Goal: Task Accomplishment & Management: Complete application form

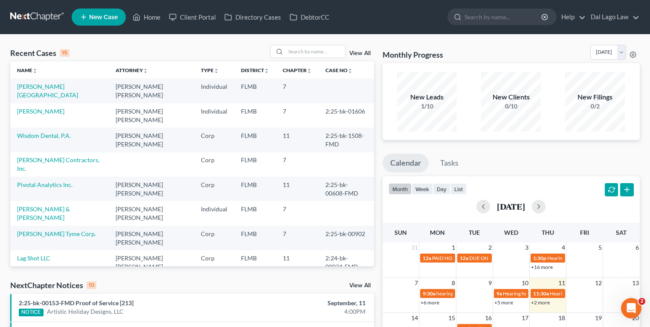
click at [294, 44] on div "Recent Cases 15 View All Name unfold_more expand_more expand_less Attorney unfo…" at bounding box center [325, 321] width 650 height 572
click at [294, 54] on input "search" at bounding box center [316, 51] width 60 height 12
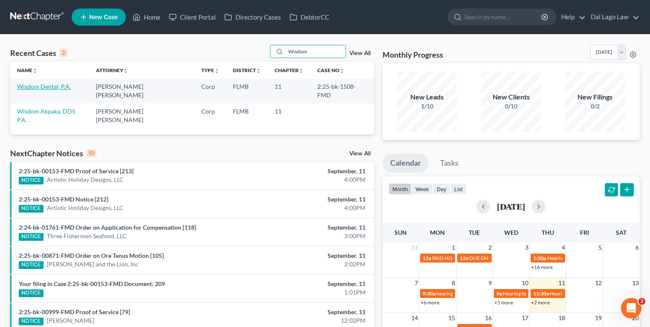
type input "Wisdom"
click at [51, 87] on link "Wisdom Dental, P.A." at bounding box center [44, 86] width 54 height 7
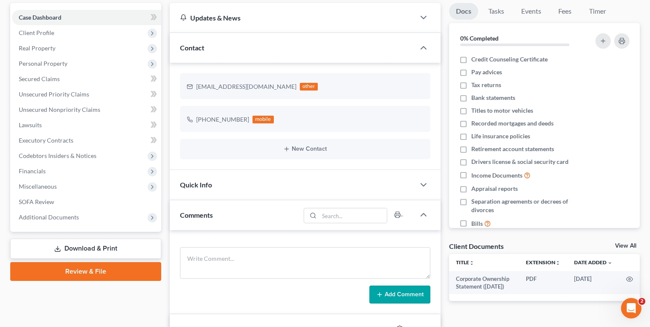
scroll to position [68, 0]
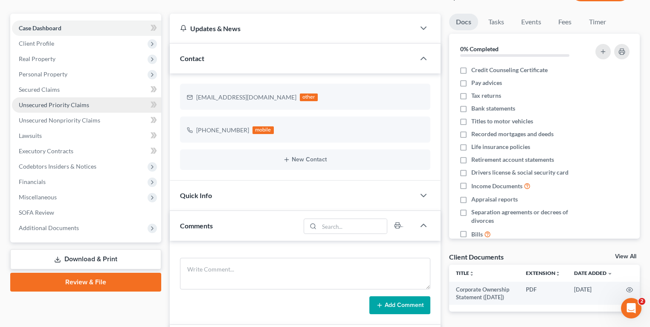
click at [61, 102] on span "Unsecured Priority Claims" at bounding box center [54, 104] width 70 height 7
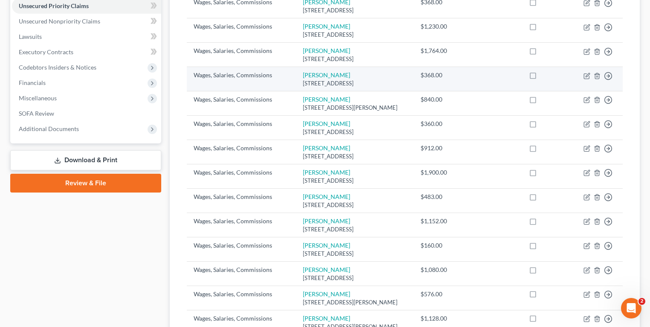
scroll to position [68, 0]
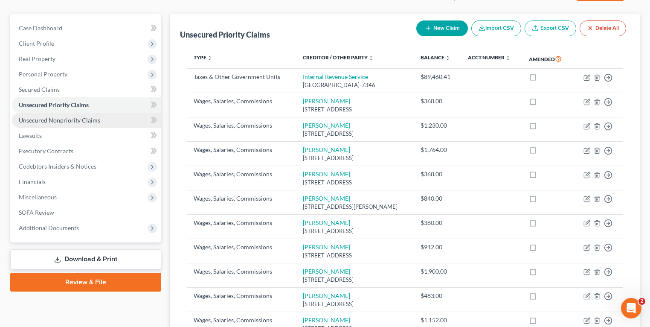
click at [89, 119] on span "Unsecured Nonpriority Claims" at bounding box center [59, 119] width 81 height 7
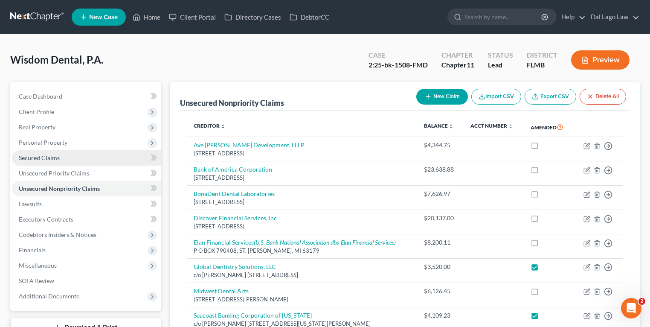
click at [53, 155] on span "Secured Claims" at bounding box center [39, 157] width 41 height 7
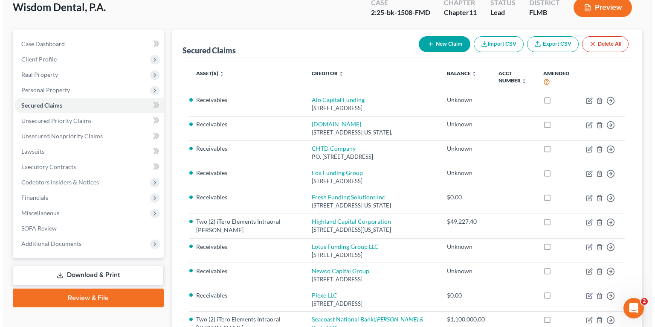
scroll to position [136, 0]
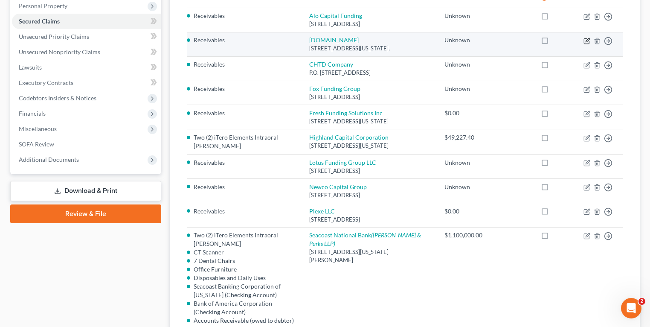
click at [584, 39] on icon "button" at bounding box center [586, 40] width 5 height 5
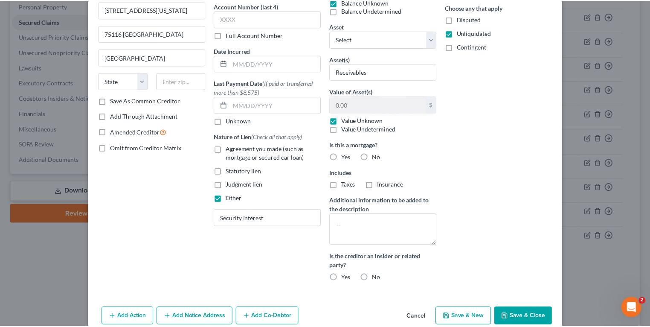
scroll to position [0, 0]
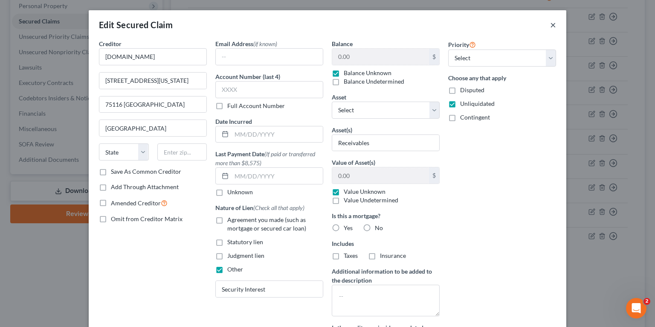
click at [550, 26] on button "×" at bounding box center [553, 25] width 6 height 10
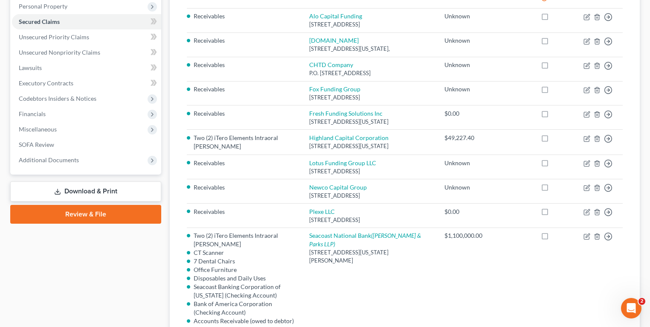
scroll to position [68, 0]
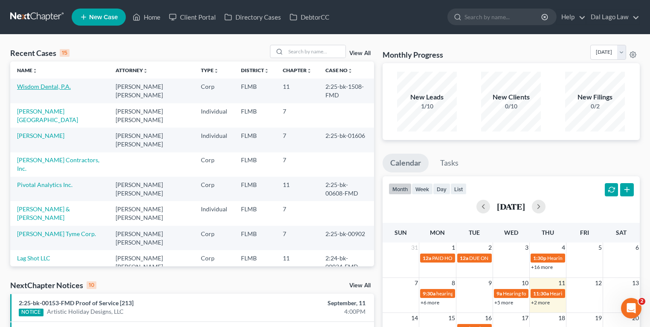
click at [45, 83] on link "Wisdom Dental, P.A." at bounding box center [44, 86] width 54 height 7
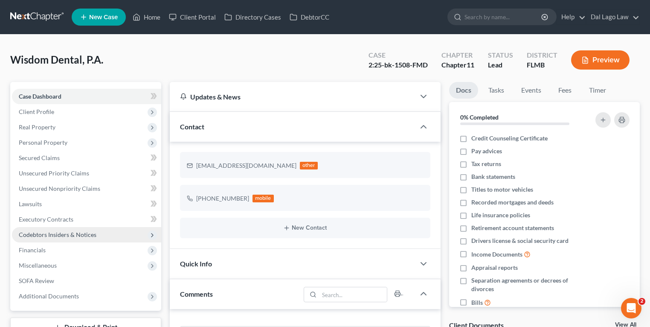
scroll to position [336, 0]
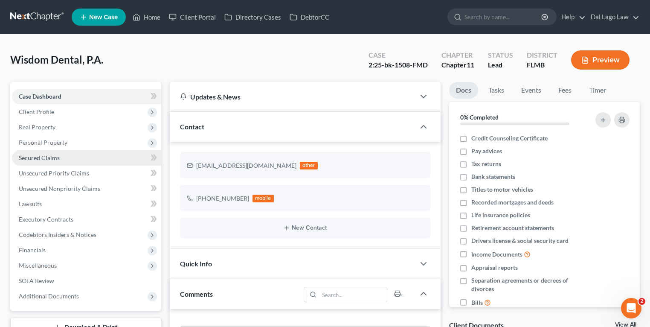
click at [72, 155] on link "Secured Claims" at bounding box center [86, 157] width 149 height 15
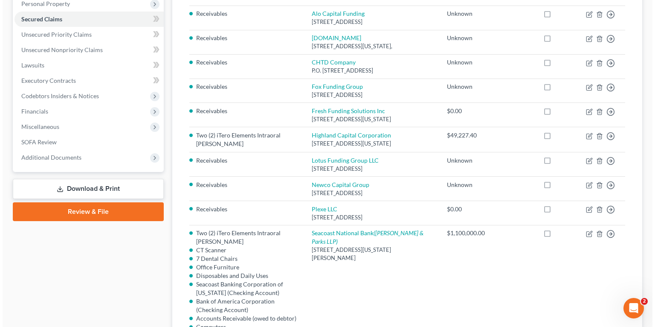
scroll to position [106, 0]
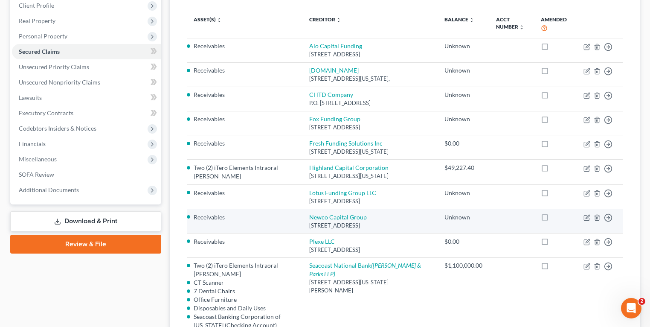
drag, startPoint x: 353, startPoint y: 234, endPoint x: 298, endPoint y: 215, distance: 58.4
click at [298, 215] on tr "Receivables Newco Capital Group [STREET_ADDRESS] Unknown Move to E Move to F Mo…" at bounding box center [405, 221] width 436 height 24
copy tr "Newco Capital Group [STREET_ADDRESS]"
click at [342, 213] on link "Newco Capital Group" at bounding box center [338, 216] width 58 height 7
select select "35"
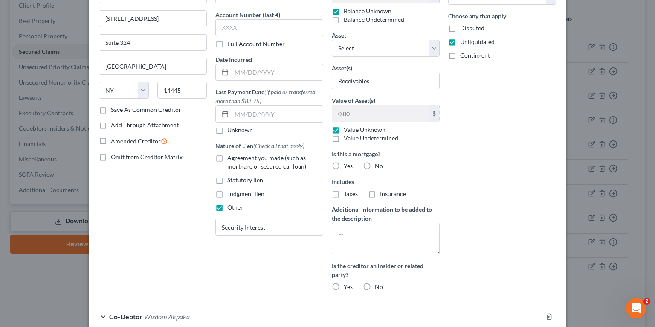
scroll to position [133, 0]
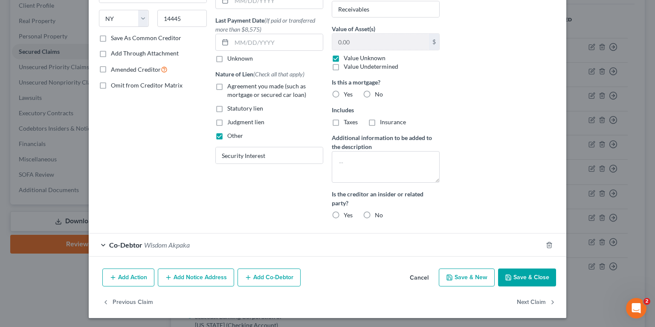
click at [164, 244] on span "Wisdom Akpaka" at bounding box center [167, 245] width 46 height 8
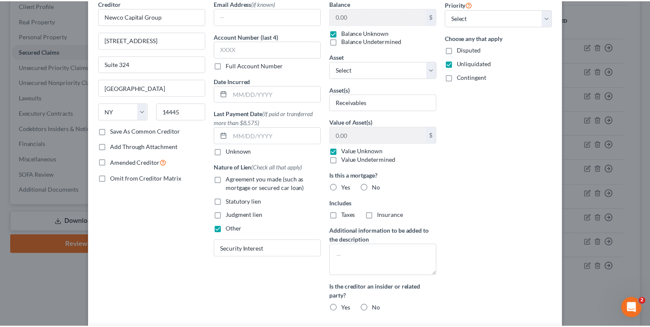
scroll to position [0, 0]
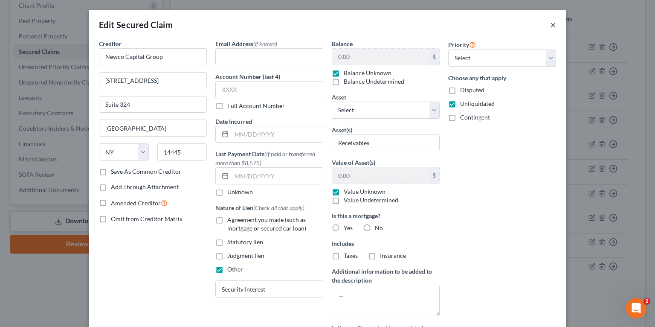
click at [550, 23] on button "×" at bounding box center [553, 25] width 6 height 10
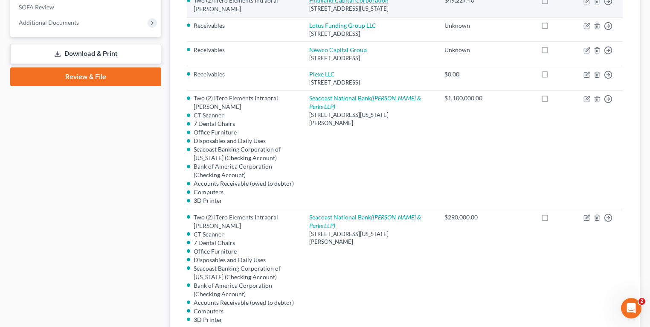
scroll to position [140, 0]
